Goal: Transaction & Acquisition: Purchase product/service

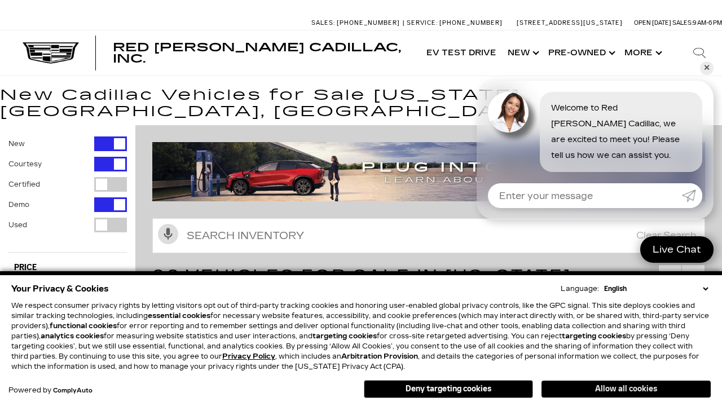
click at [626, 389] on button "Allow all cookies" at bounding box center [625, 389] width 169 height 17
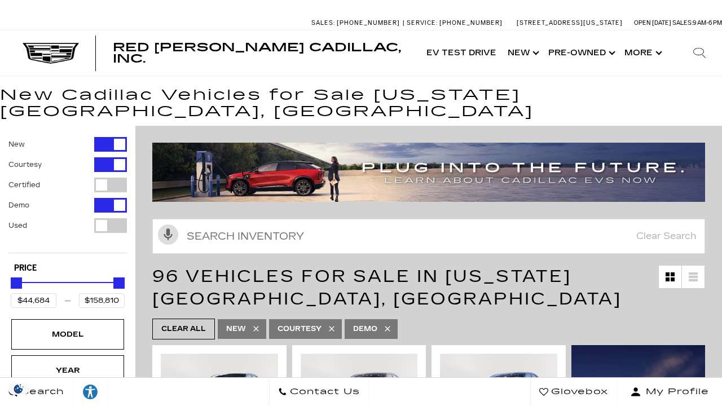
scroll to position [19, 0]
